Goal: Transaction & Acquisition: Purchase product/service

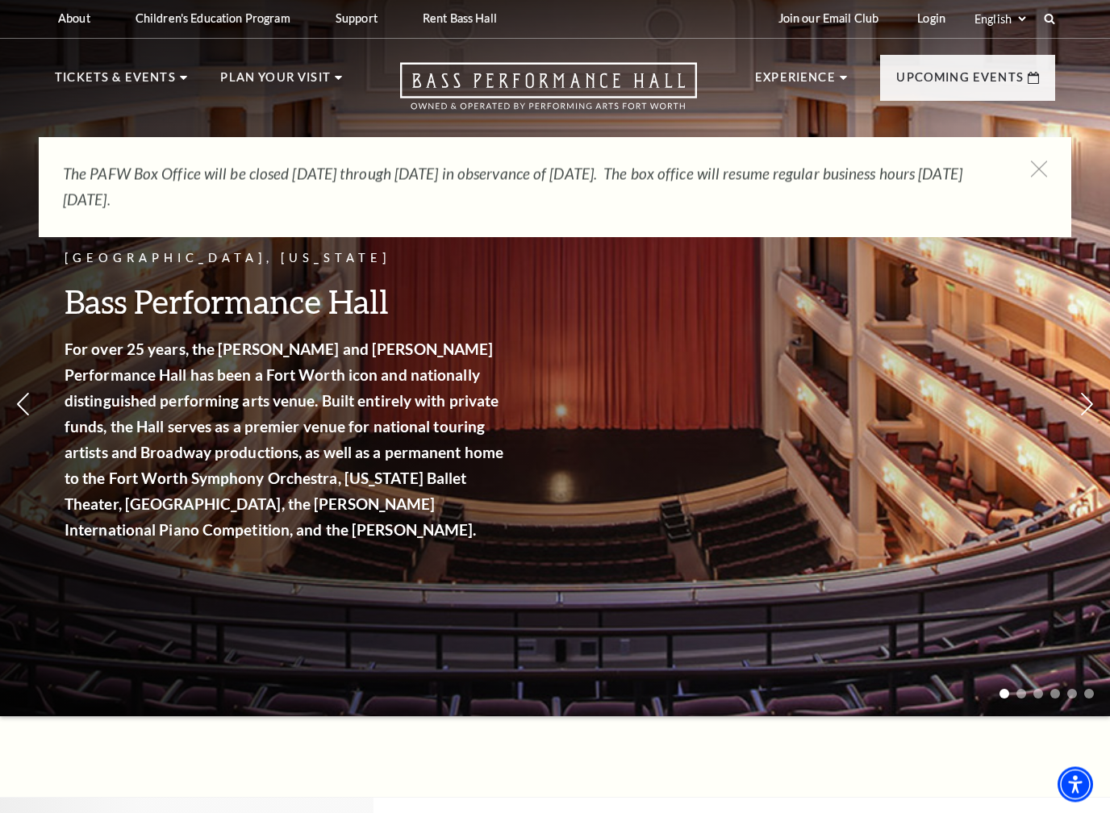
scroll to position [2, 0]
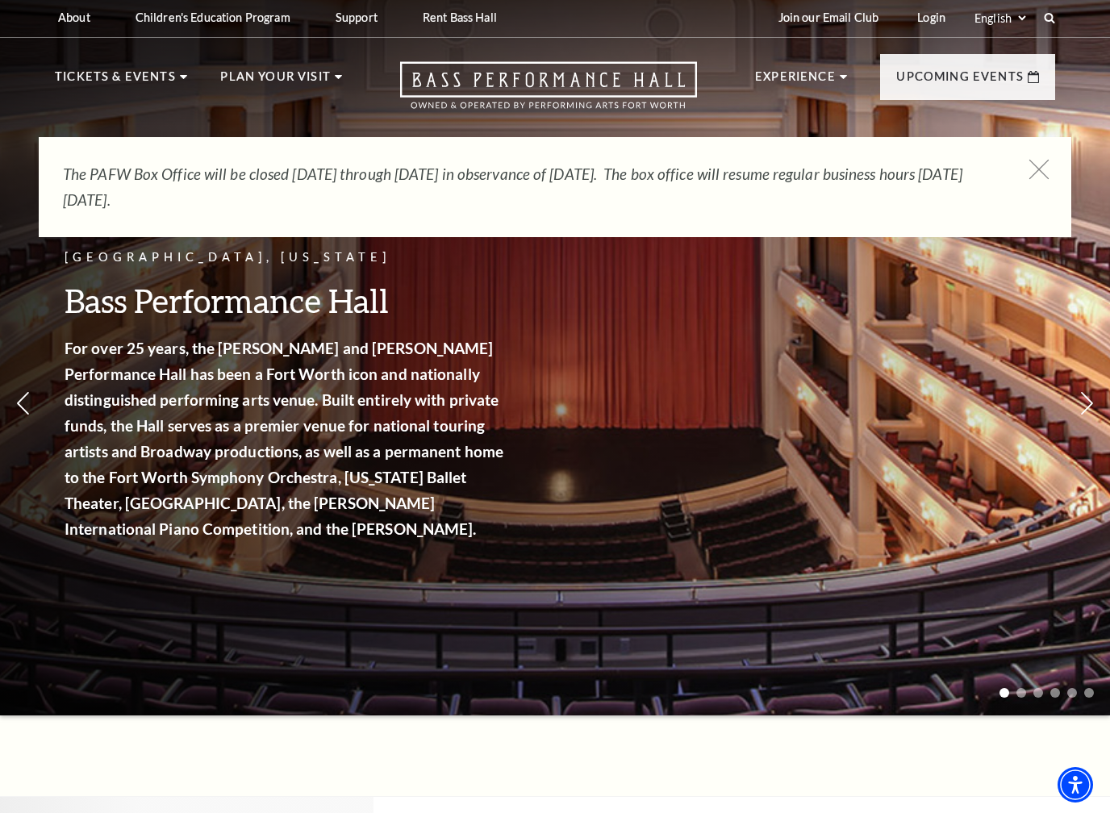
click at [1038, 164] on icon at bounding box center [1039, 170] width 20 height 20
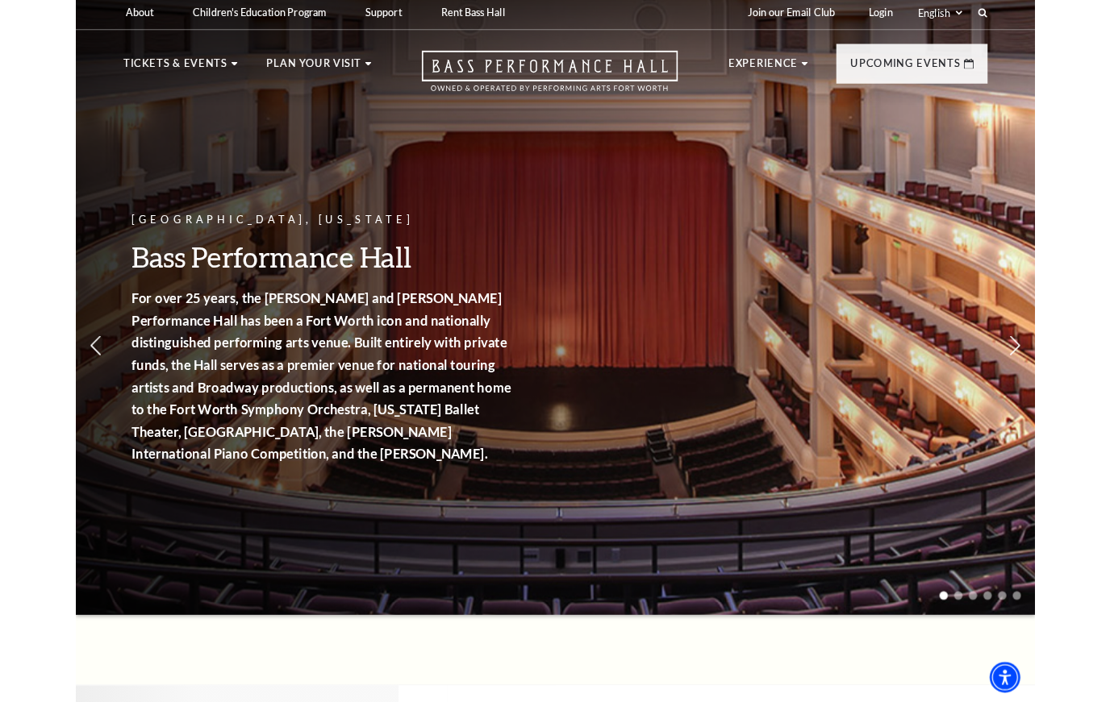
scroll to position [0, 0]
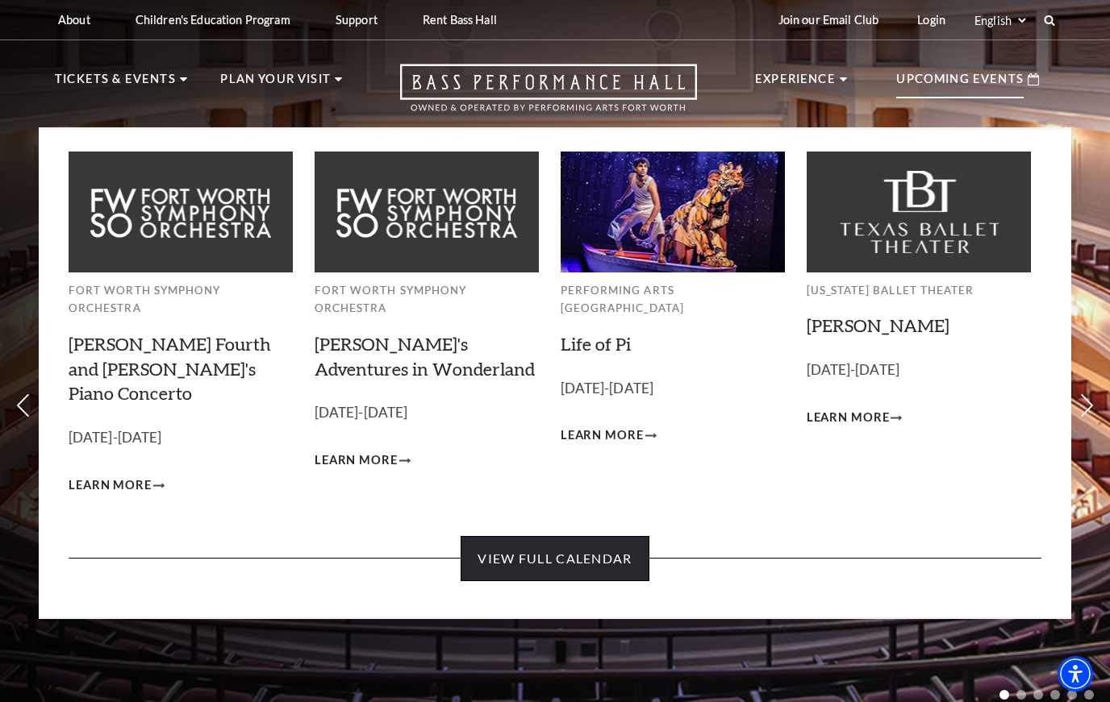
click at [549, 536] on link "View Full Calendar" at bounding box center [554, 558] width 188 height 45
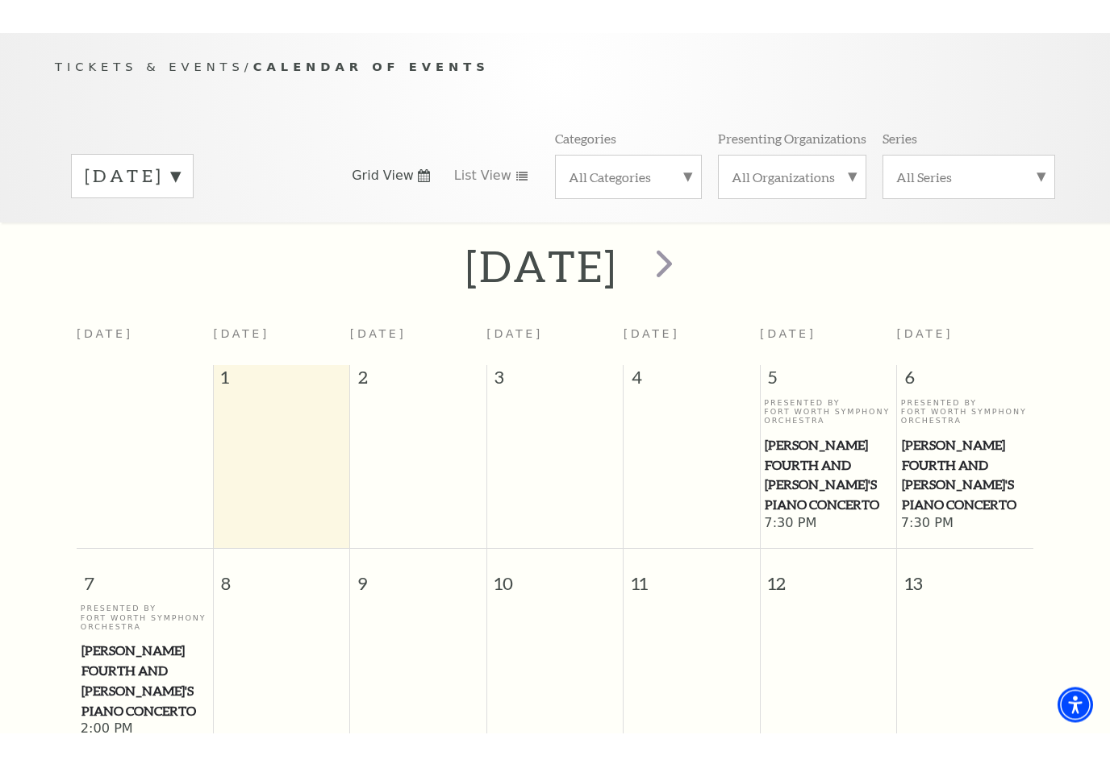
scroll to position [161, 0]
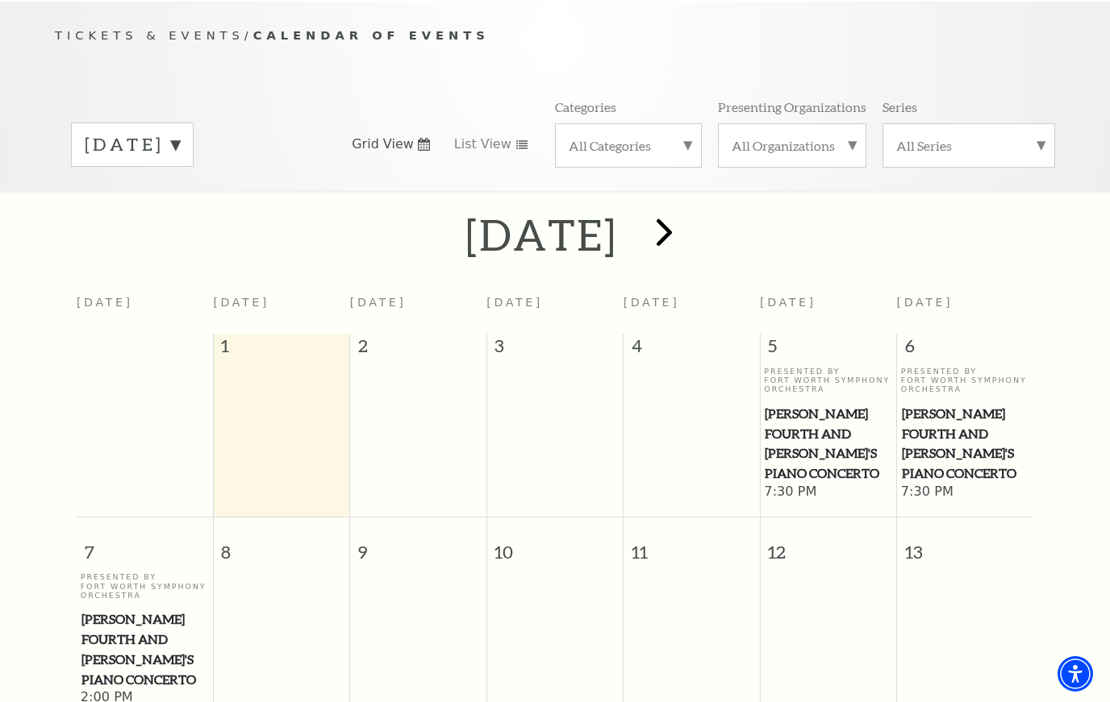
click at [687, 233] on span "next" at bounding box center [664, 232] width 46 height 46
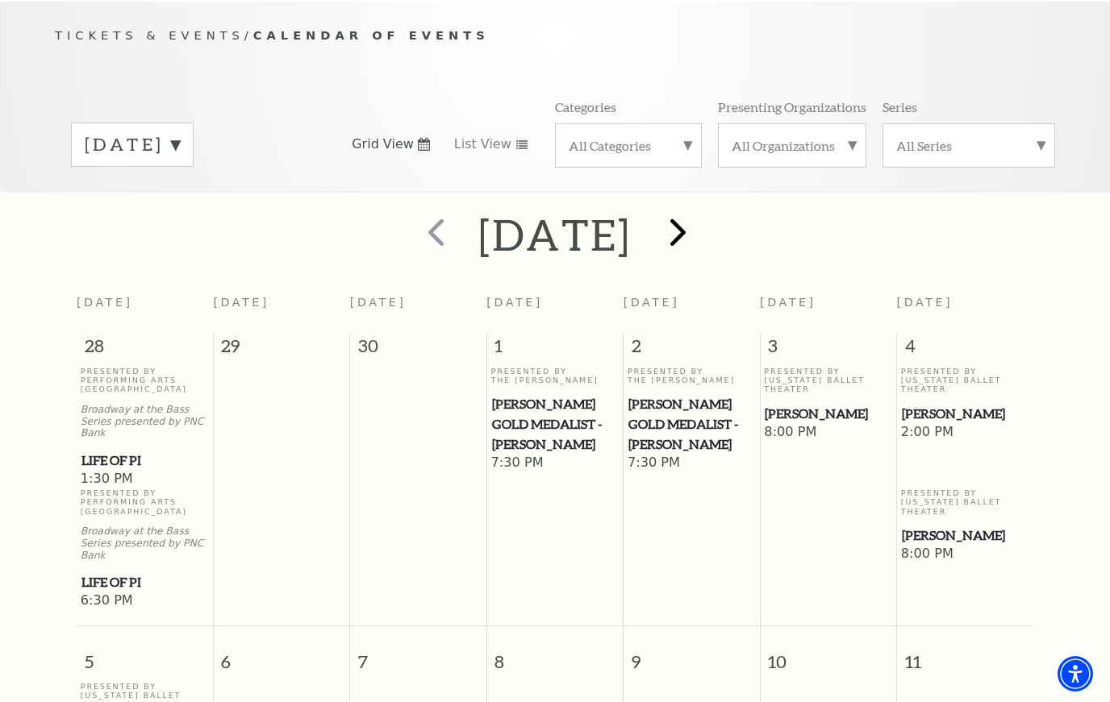
click at [701, 239] on span "next" at bounding box center [678, 232] width 46 height 46
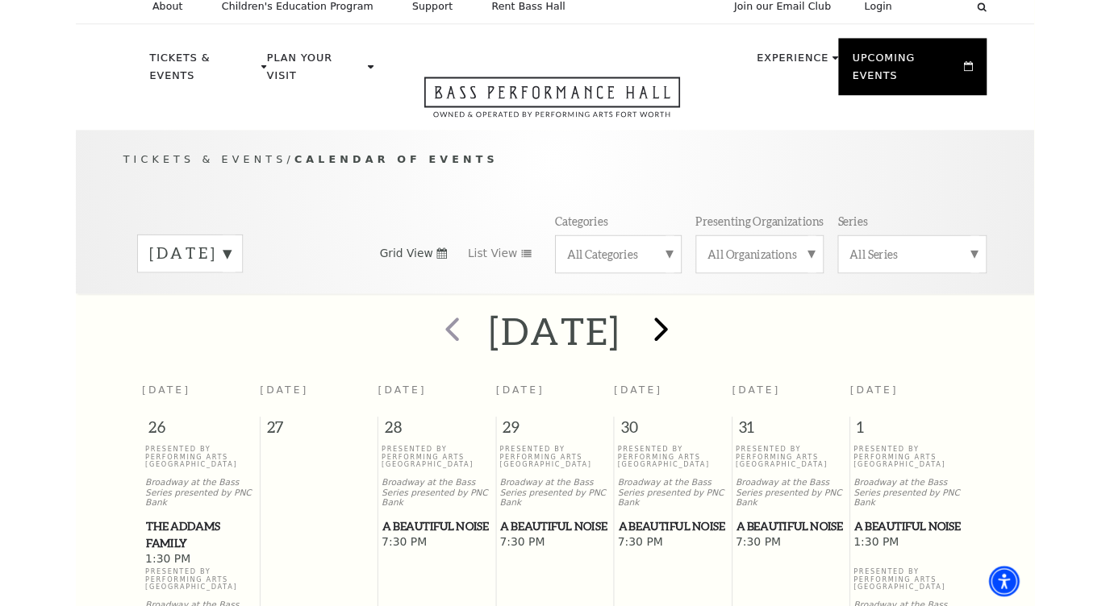
scroll to position [0, 0]
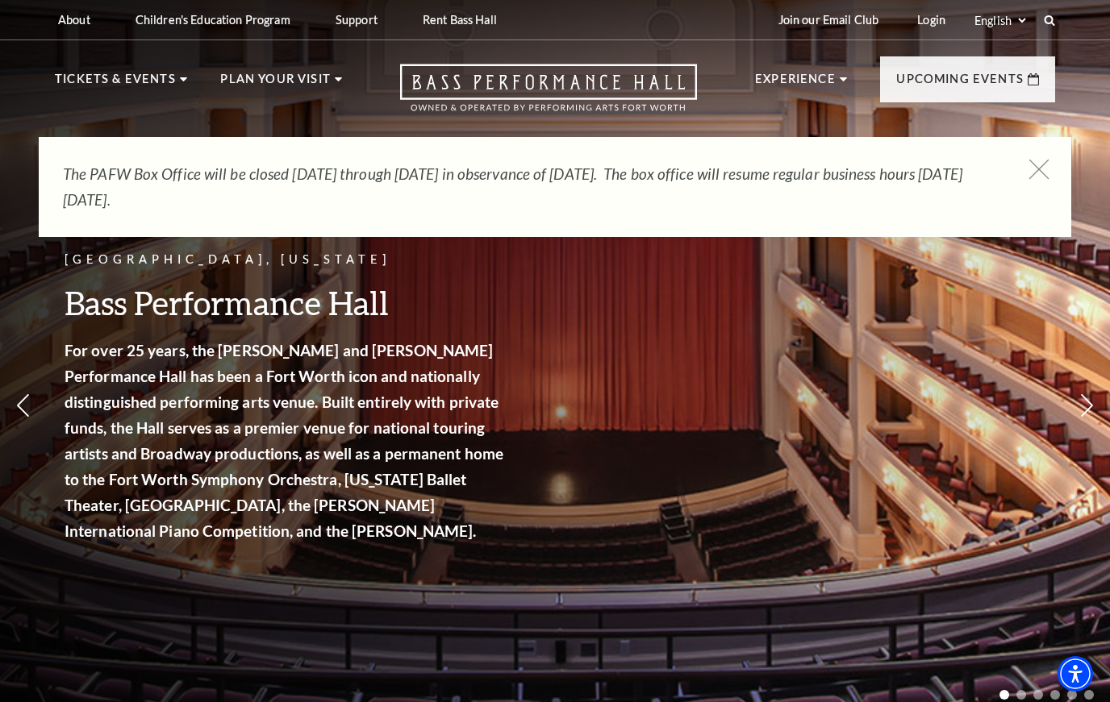
click at [1036, 177] on icon at bounding box center [1039, 170] width 20 height 20
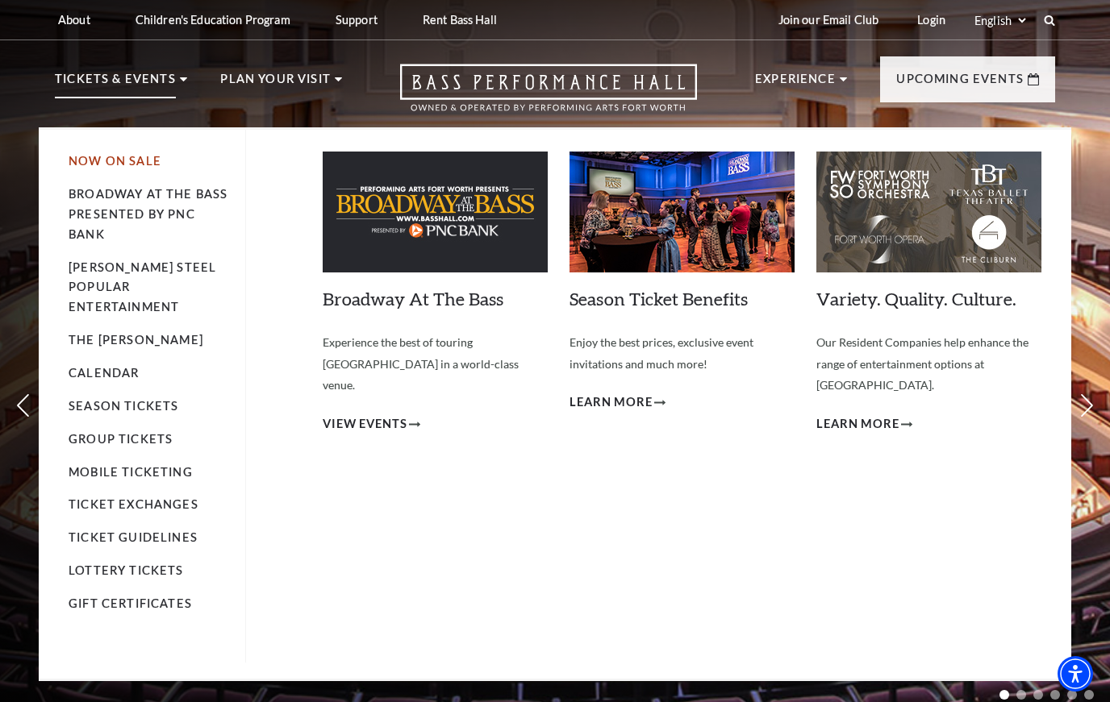
click at [119, 162] on link "Now On Sale" at bounding box center [115, 161] width 93 height 14
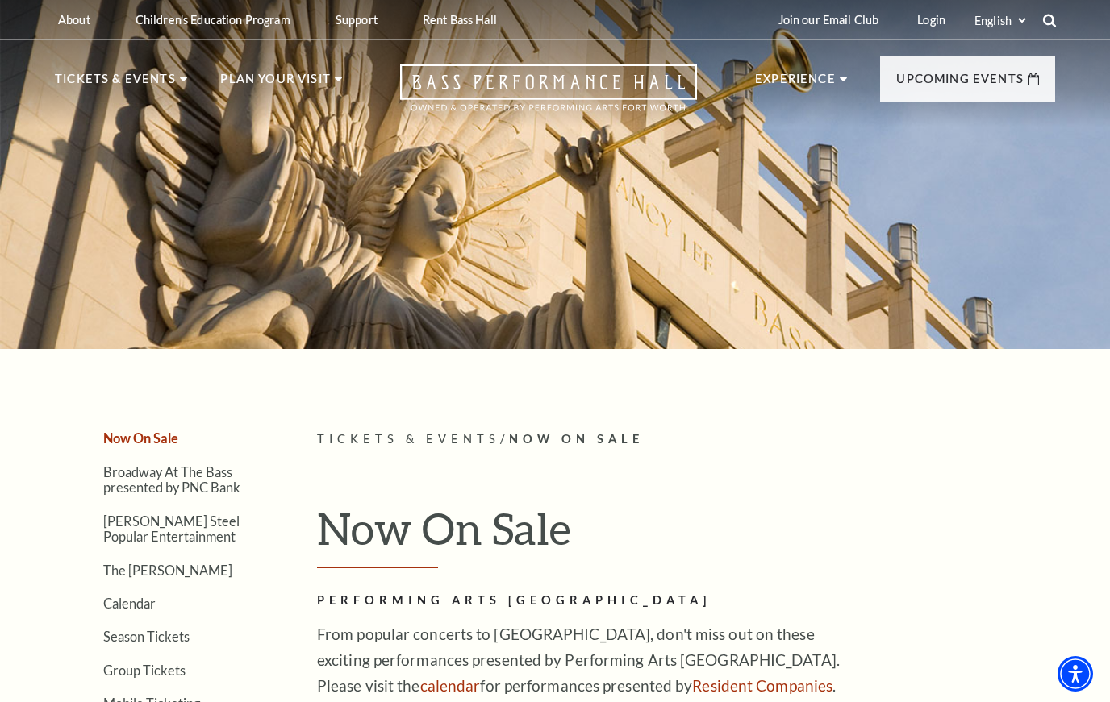
click at [1053, 20] on use at bounding box center [1049, 20] width 13 height 13
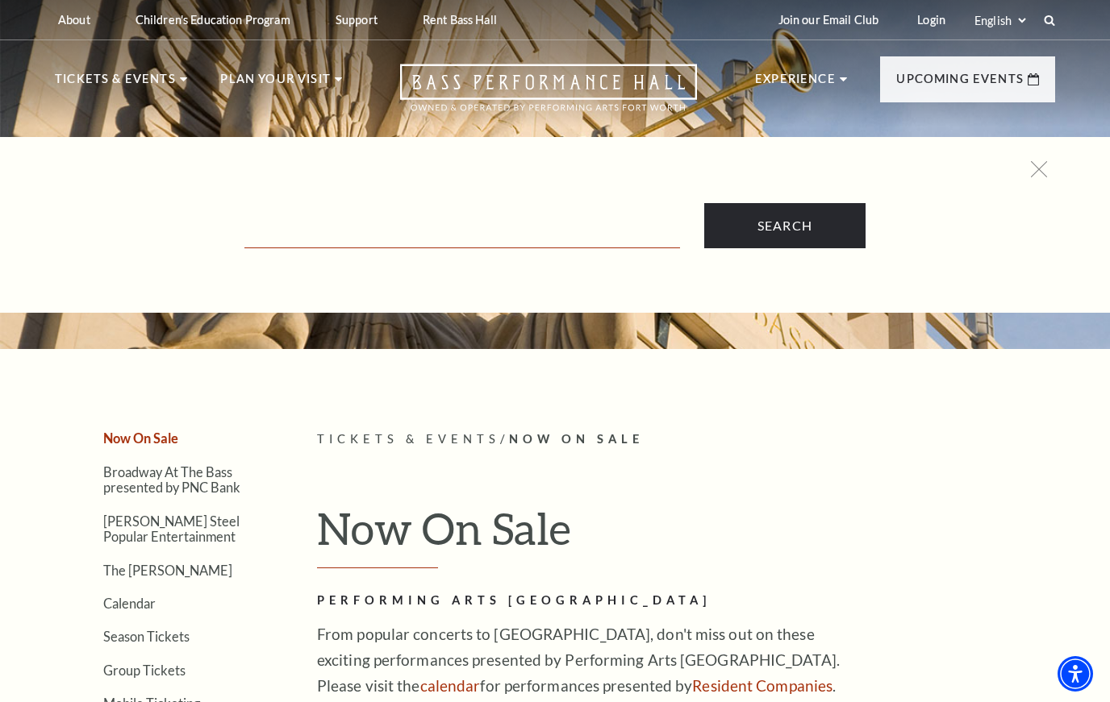
click at [274, 242] on input "Text field" at bounding box center [461, 231] width 435 height 33
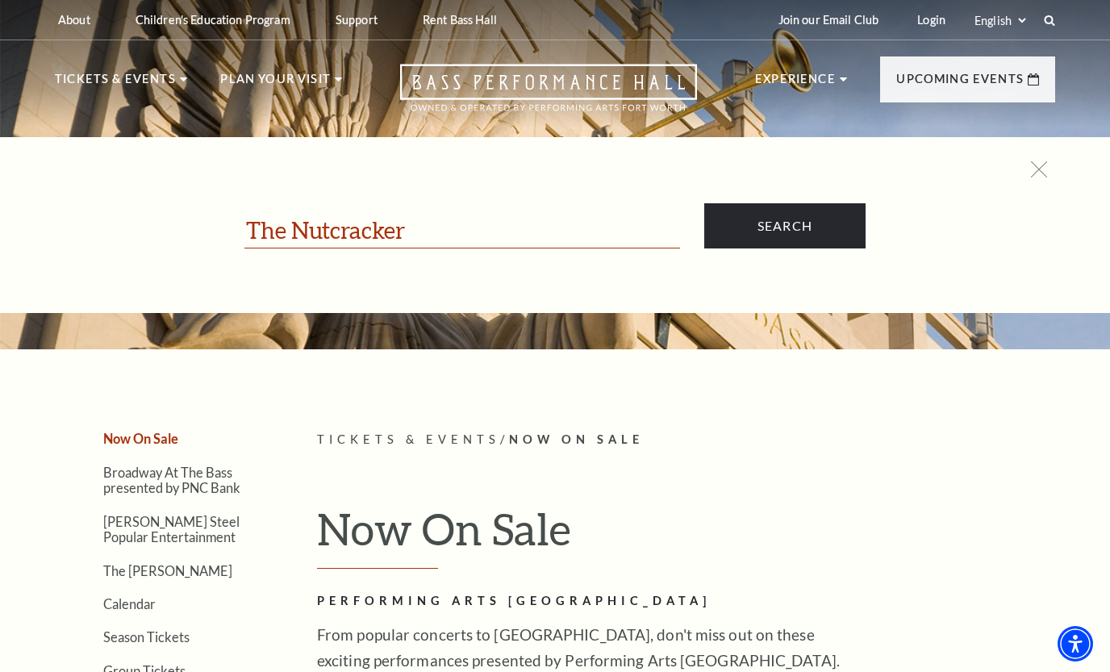
type input "The Nutcracker"
click at [784, 227] on input "Search" at bounding box center [784, 225] width 161 height 45
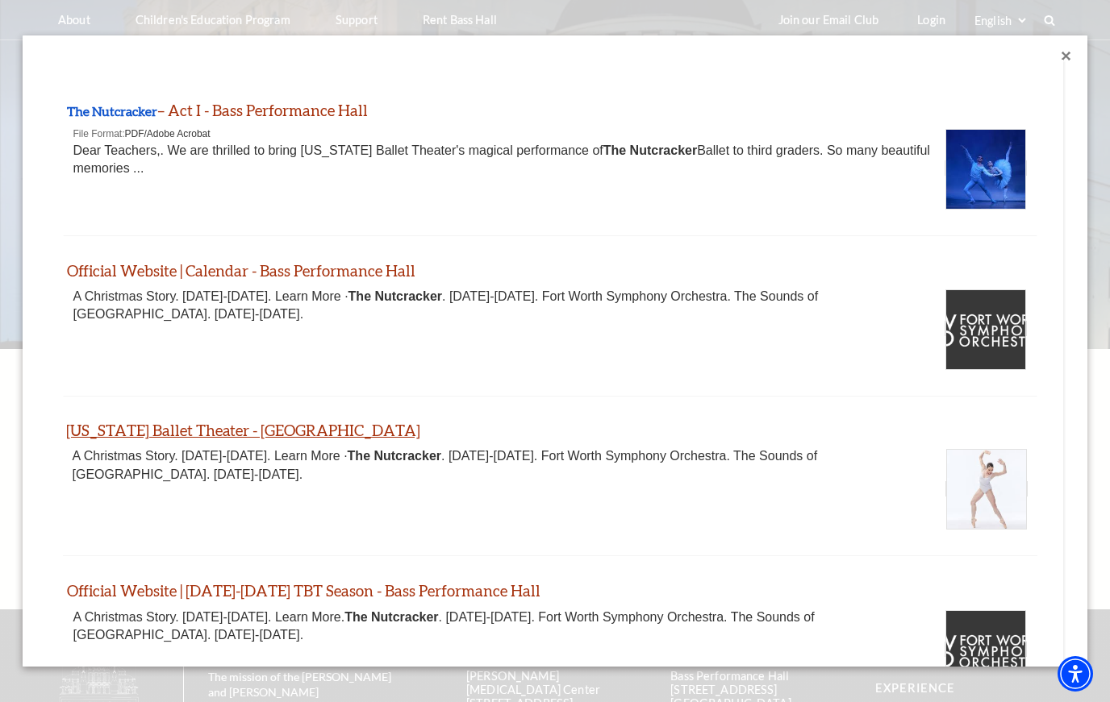
click at [130, 437] on link "Texas Ballet Theater - Bass Performance Hall" at bounding box center [243, 430] width 354 height 19
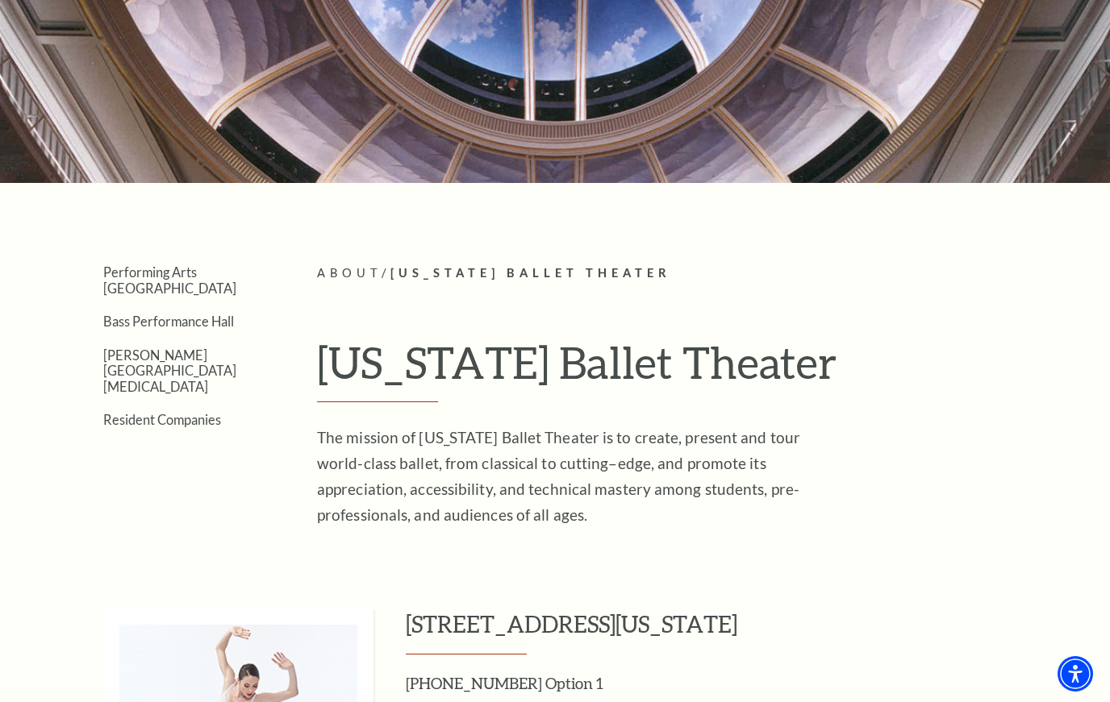
scroll to position [164, 0]
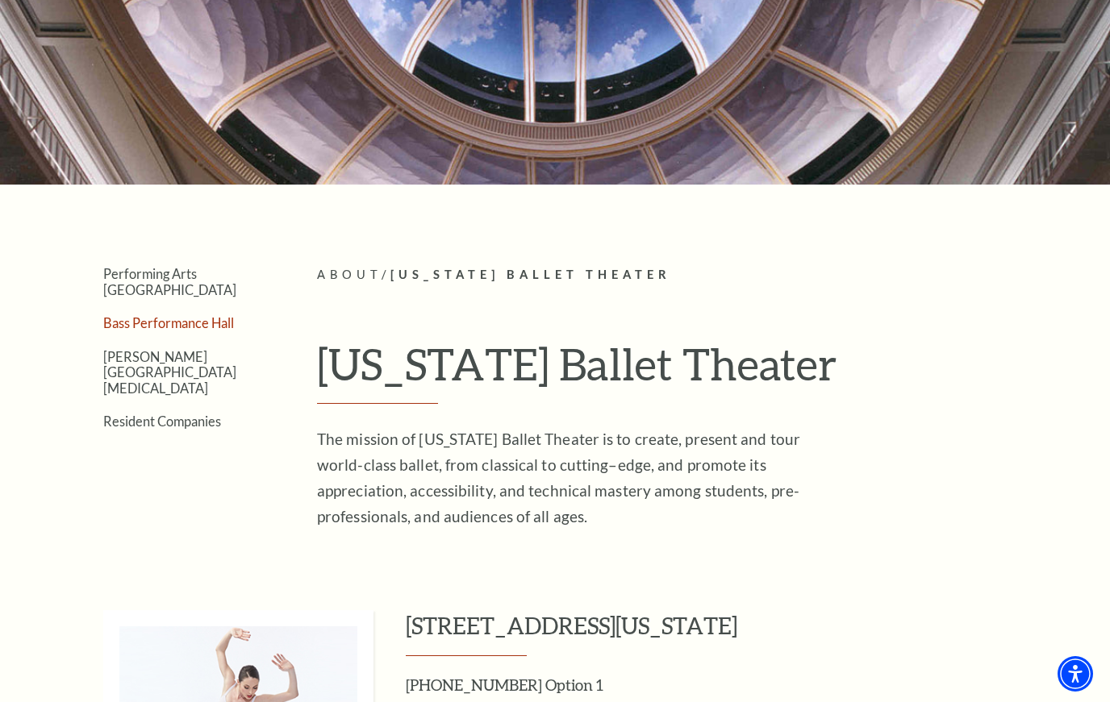
click at [185, 315] on link "Bass Performance Hall" at bounding box center [168, 322] width 131 height 15
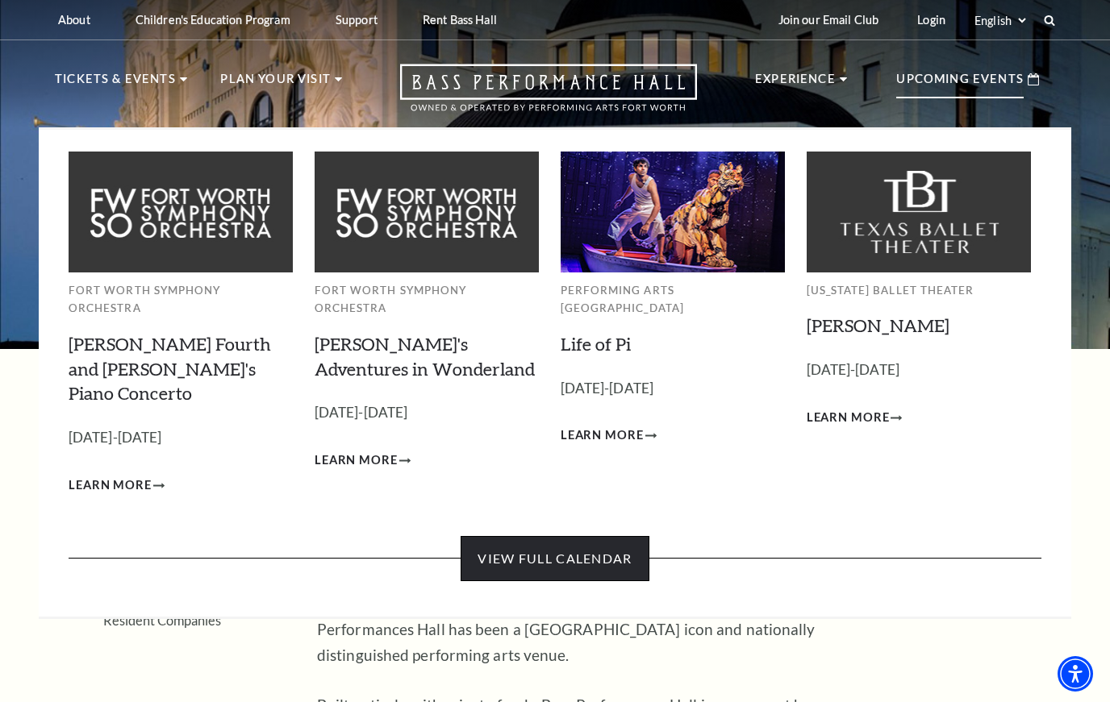
click at [589, 536] on link "View Full Calendar" at bounding box center [554, 558] width 188 height 45
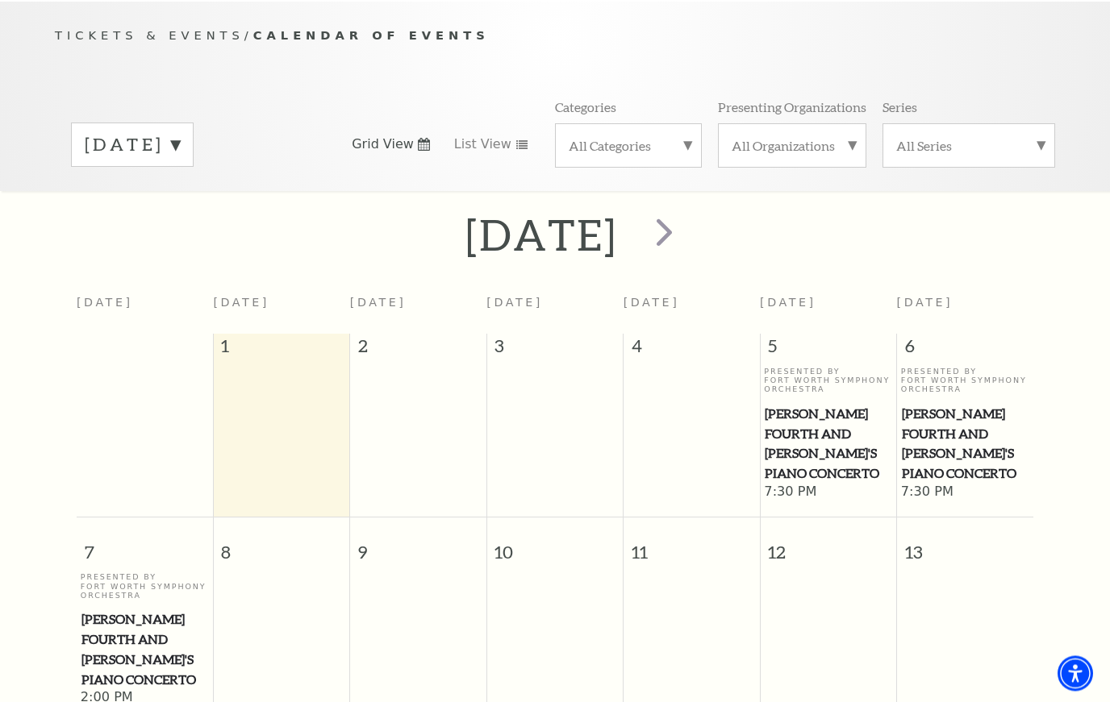
scroll to position [161, 0]
click at [687, 230] on span "next" at bounding box center [664, 232] width 46 height 46
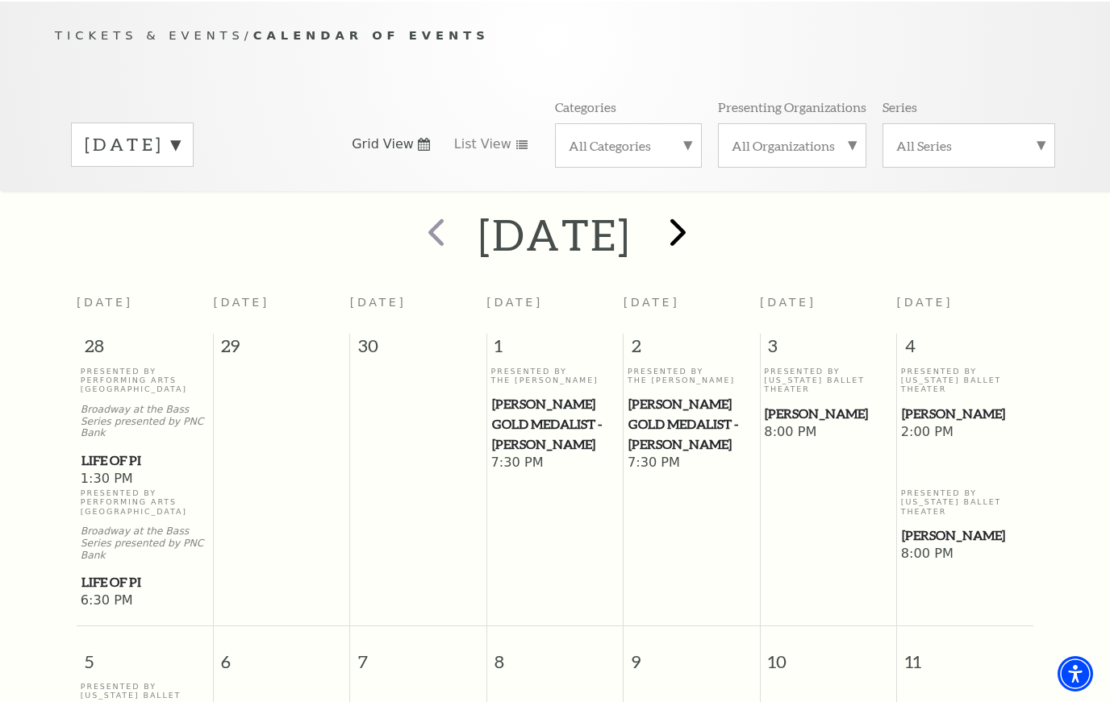
click at [701, 241] on span "next" at bounding box center [678, 232] width 46 height 46
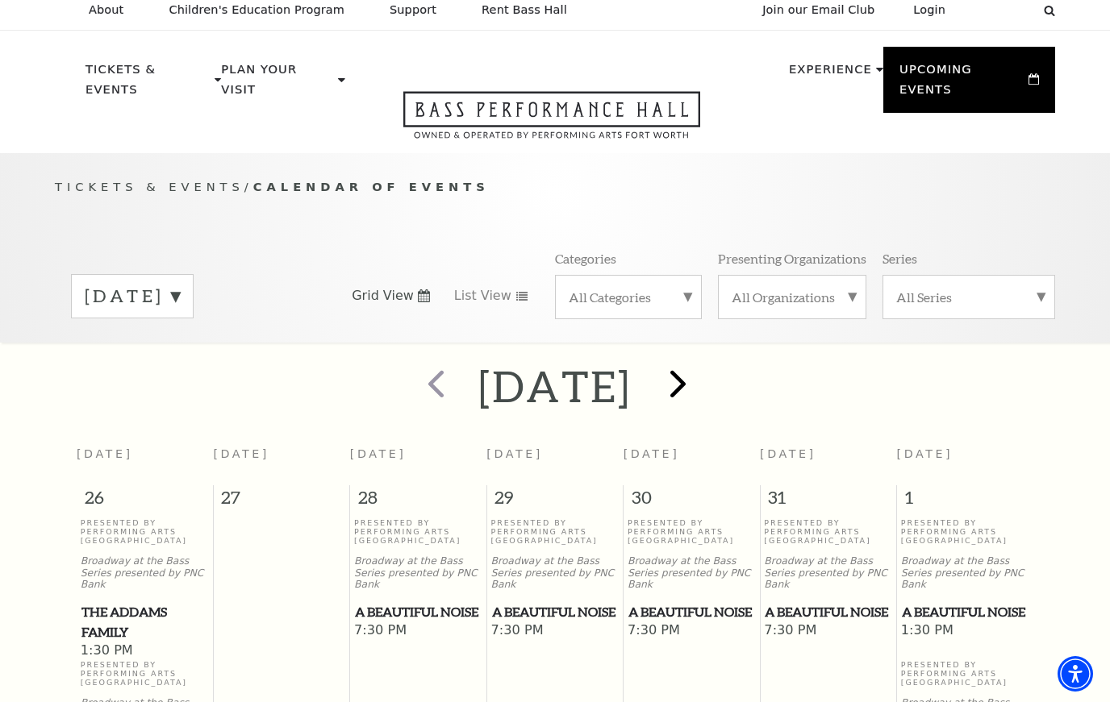
scroll to position [0, 0]
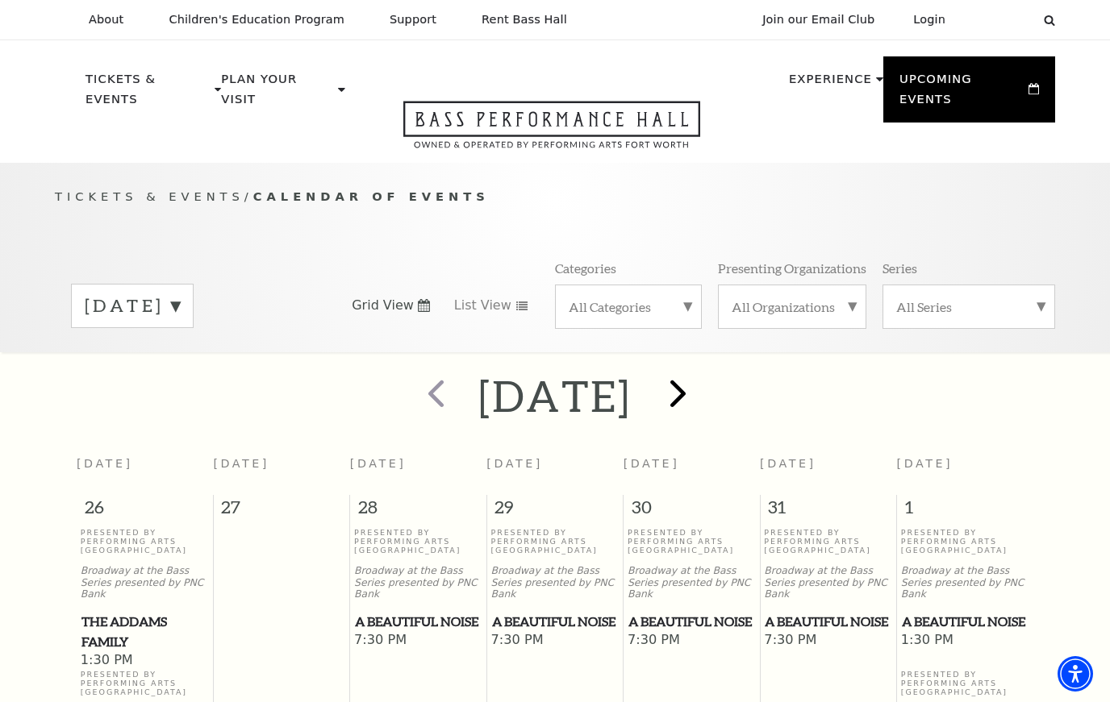
click at [701, 385] on span "next" at bounding box center [678, 393] width 46 height 46
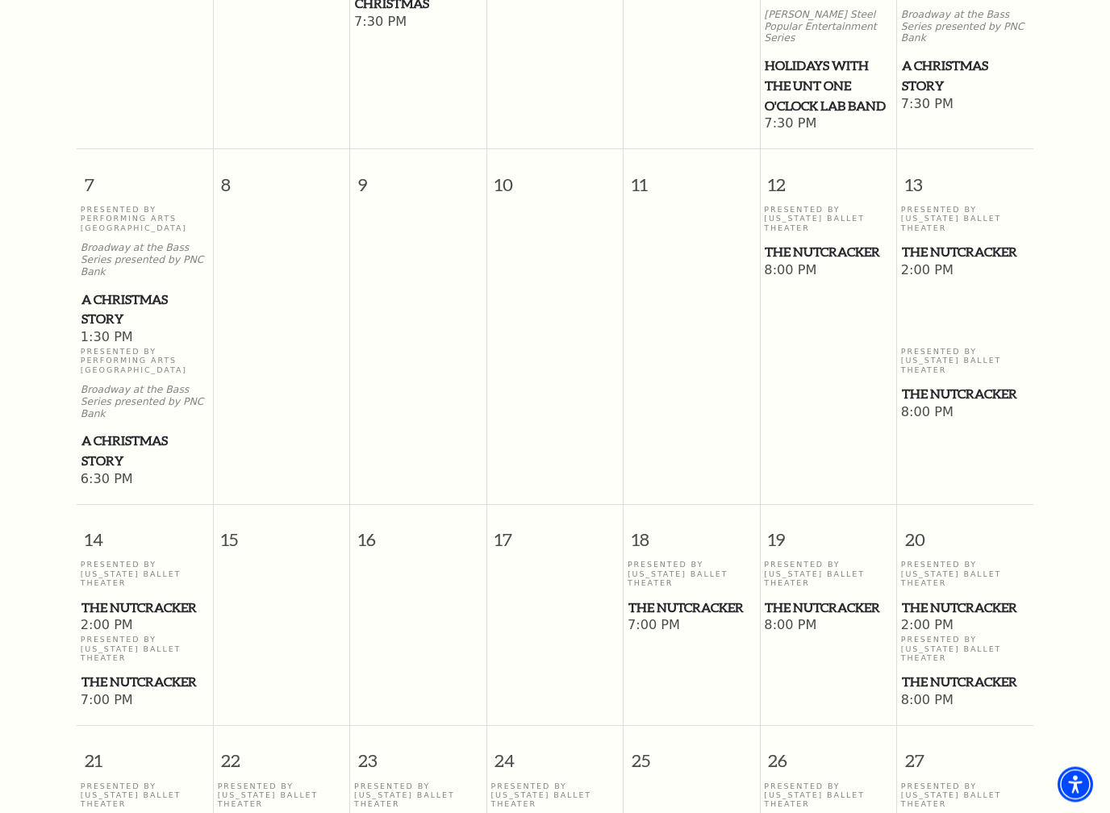
scroll to position [693, 0]
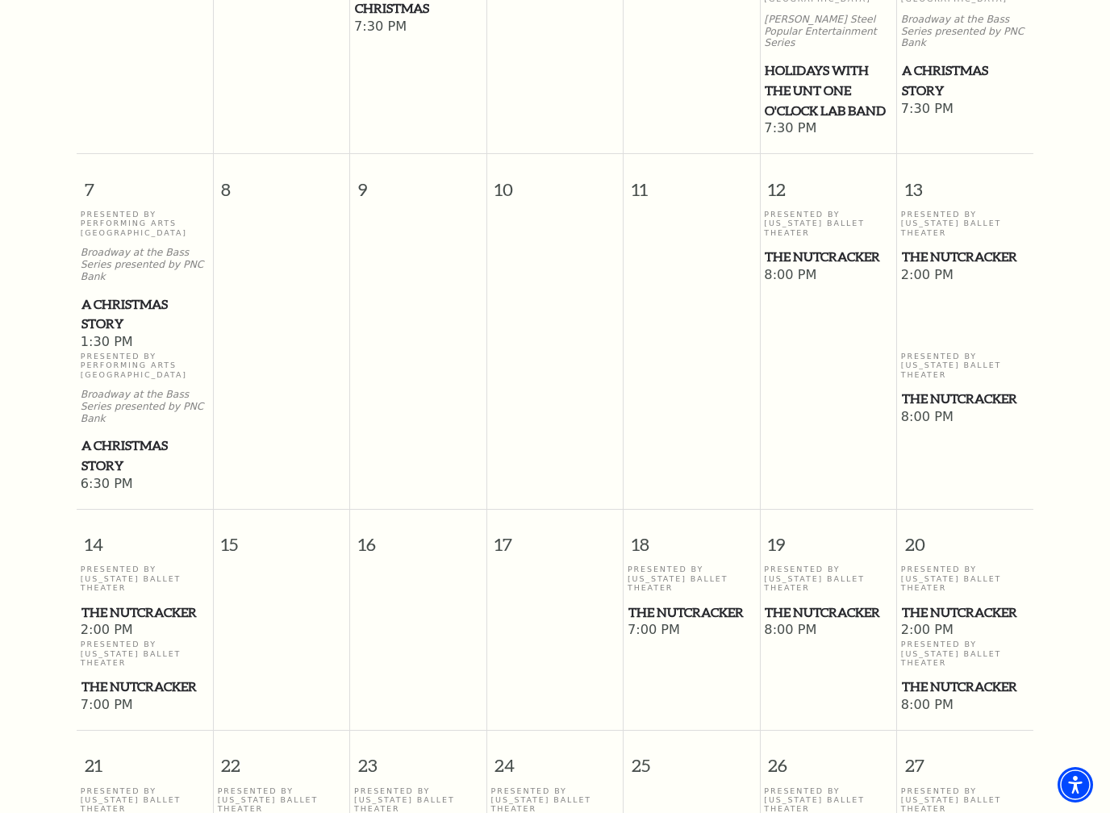
click at [946, 252] on span "The Nutcracker" at bounding box center [965, 257] width 127 height 20
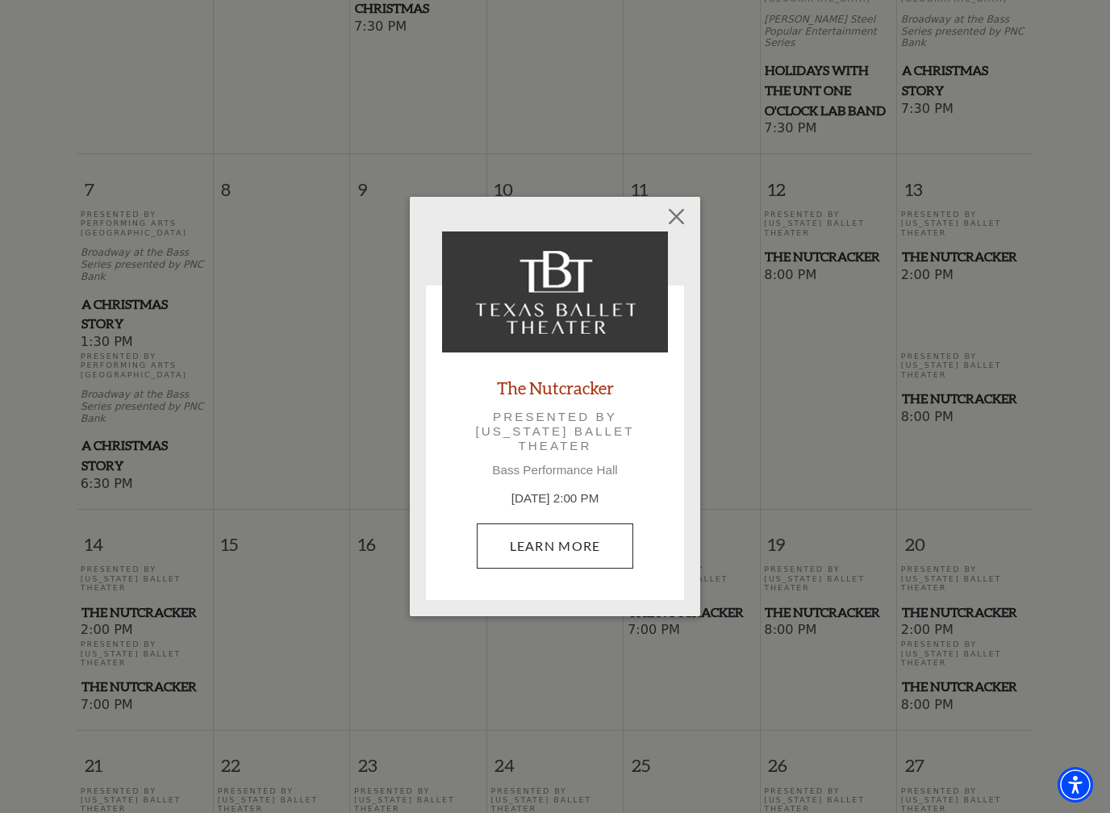
click at [581, 537] on link "Learn More" at bounding box center [555, 545] width 157 height 45
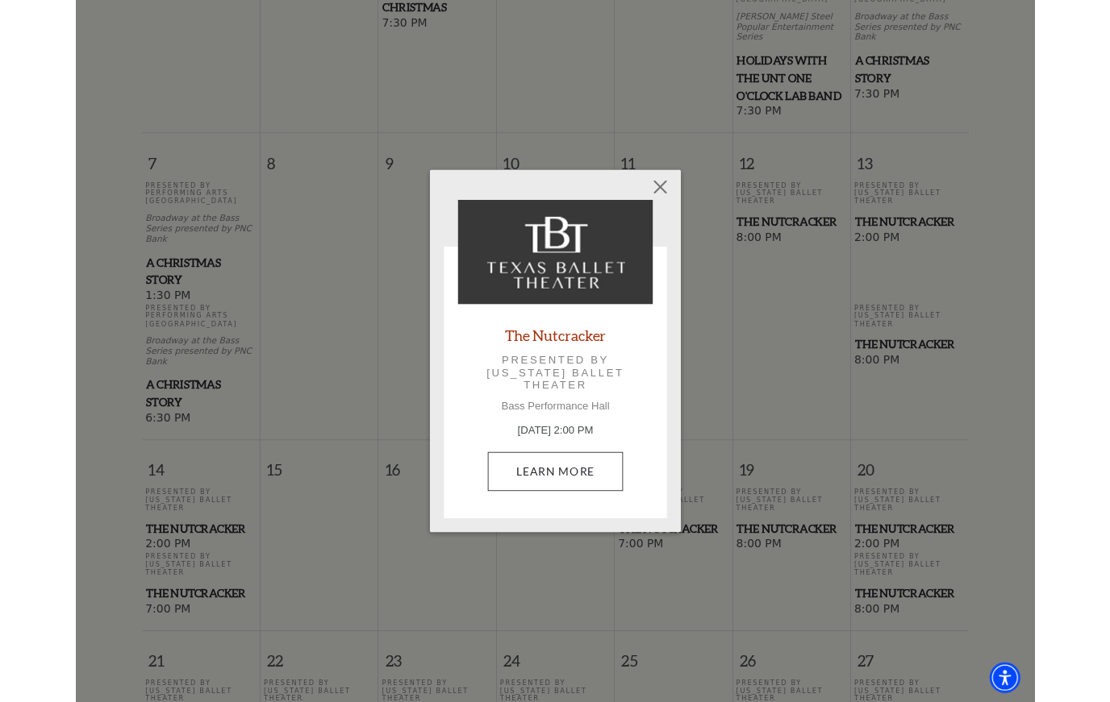
scroll to position [739, 0]
